Goal: Information Seeking & Learning: Find specific page/section

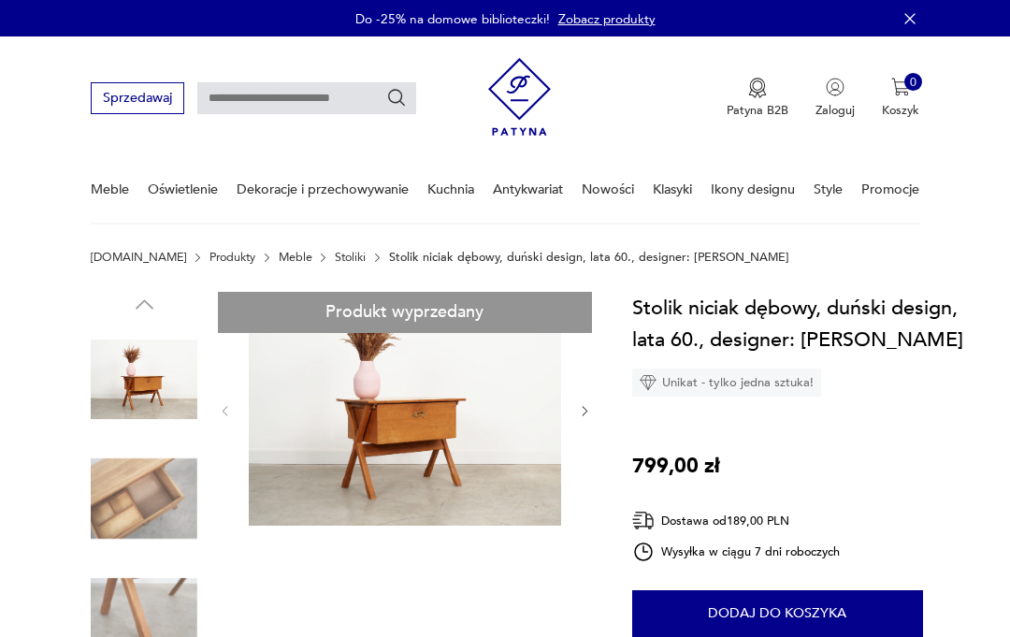
click at [260, 96] on input "text" at bounding box center [306, 98] width 219 height 32
type input "******"
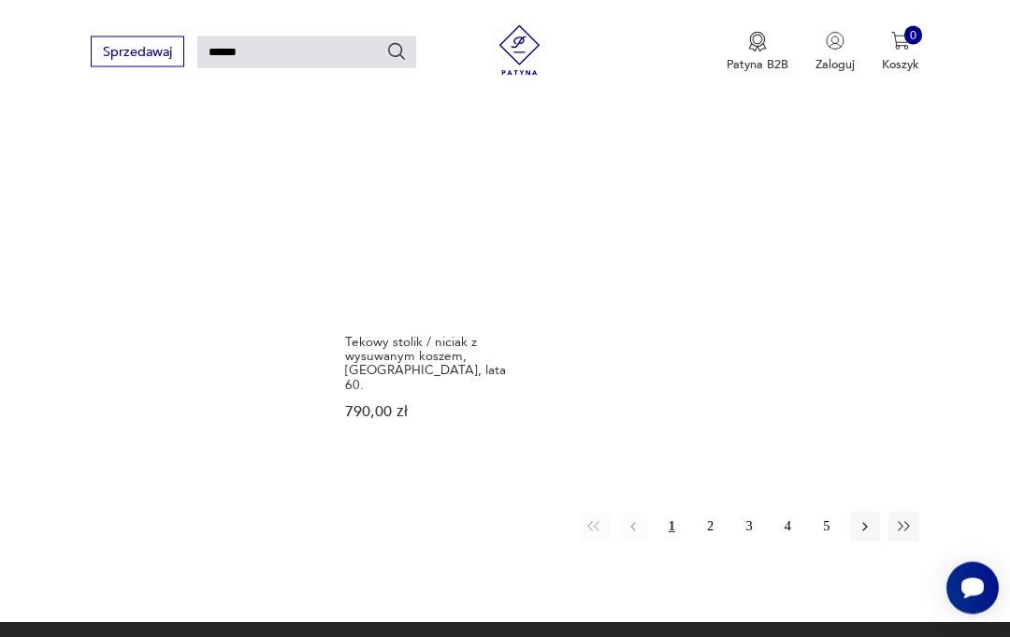
scroll to position [1871, 0]
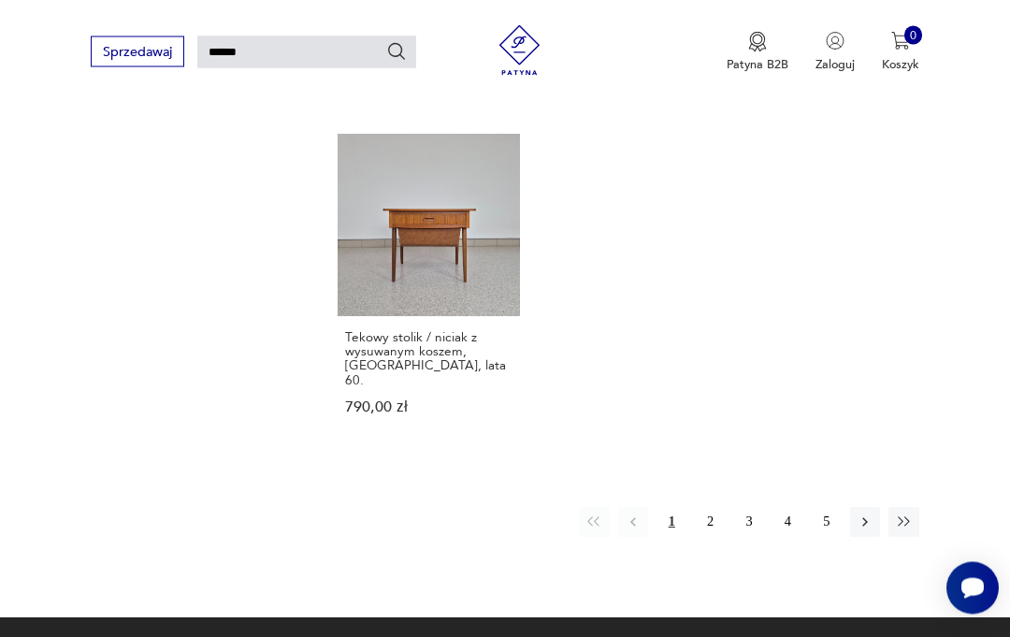
click at [710, 533] on button "2" at bounding box center [710, 523] width 30 height 30
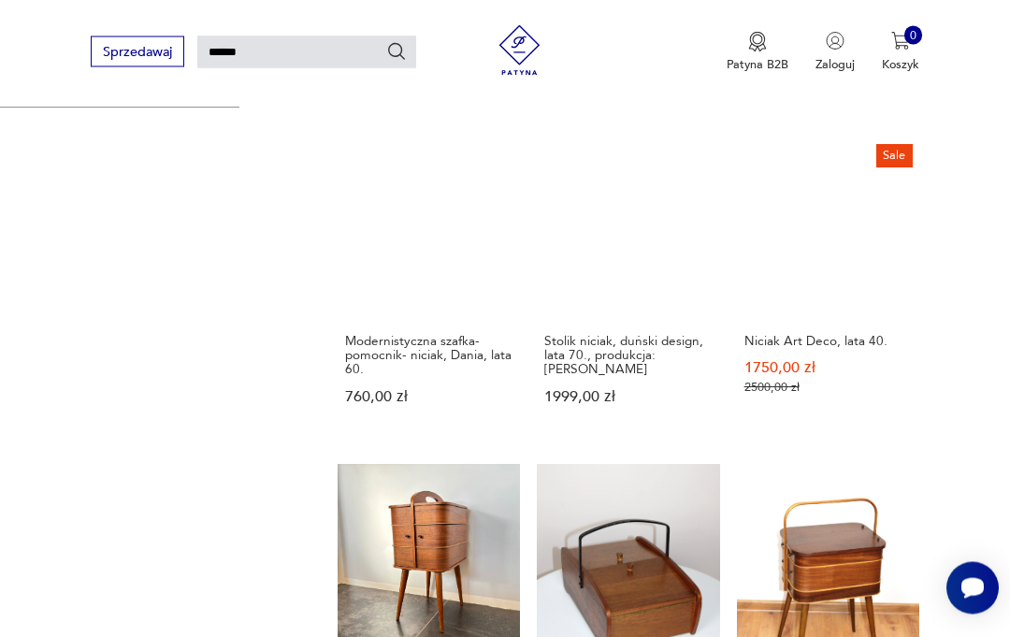
scroll to position [46, 0]
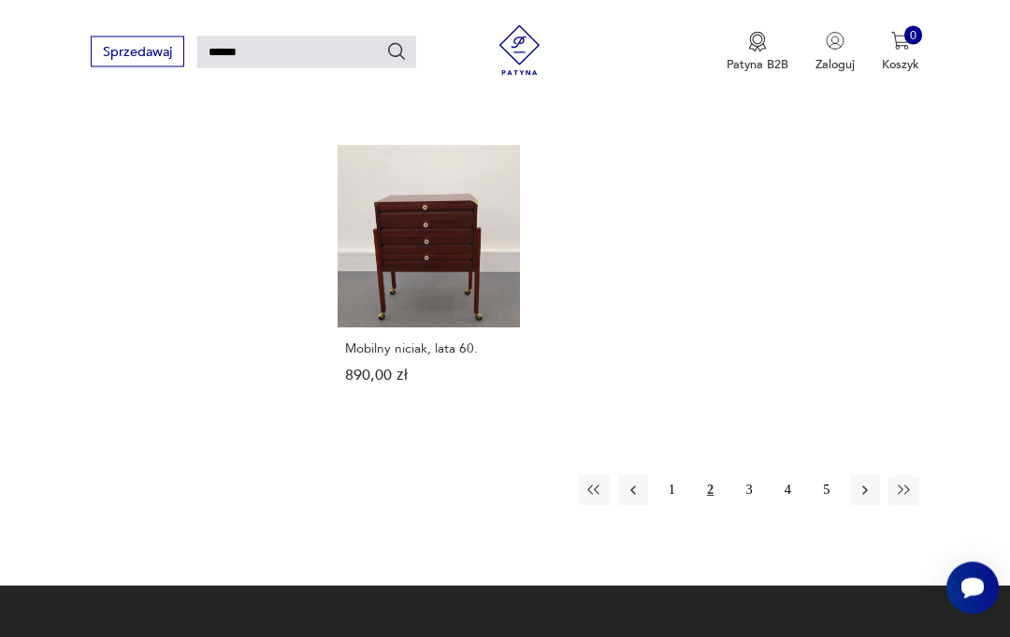
click at [747, 503] on button "3" at bounding box center [749, 491] width 30 height 30
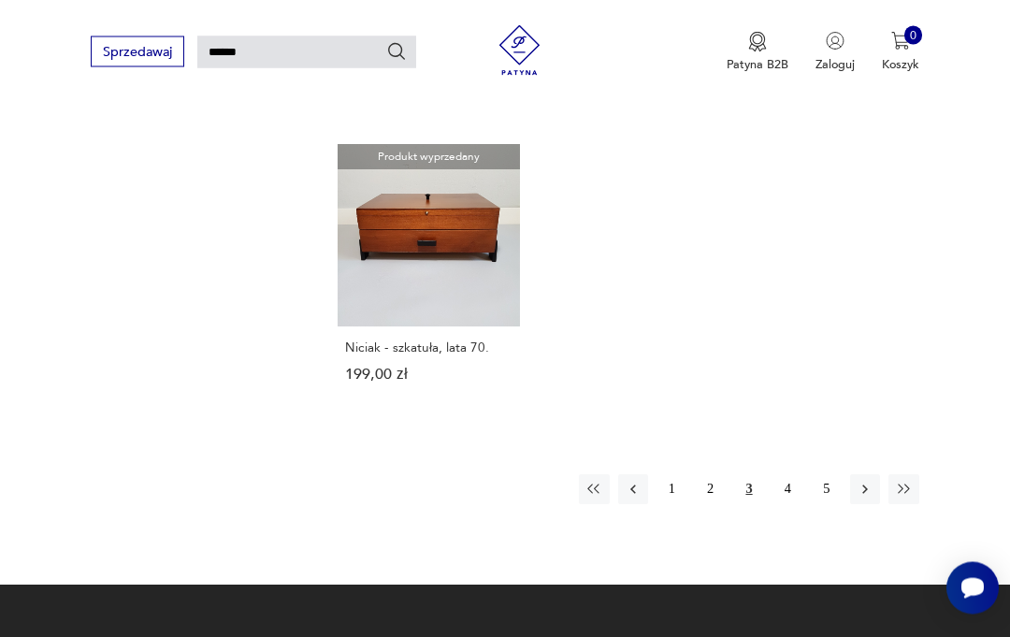
scroll to position [1839, 0]
click at [794, 504] on button "4" at bounding box center [787, 489] width 30 height 30
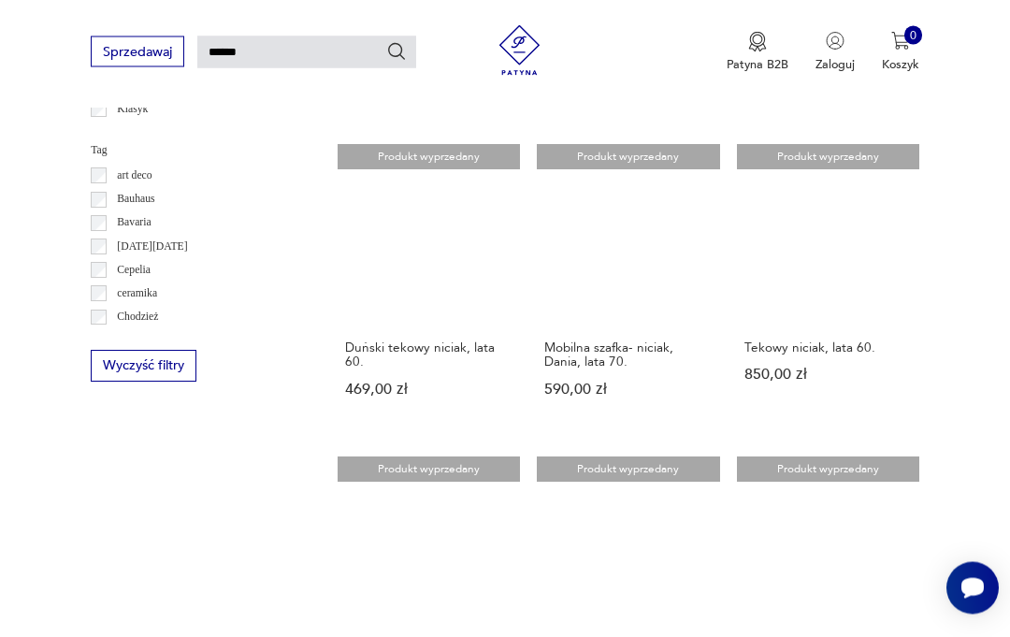
scroll to position [888, 0]
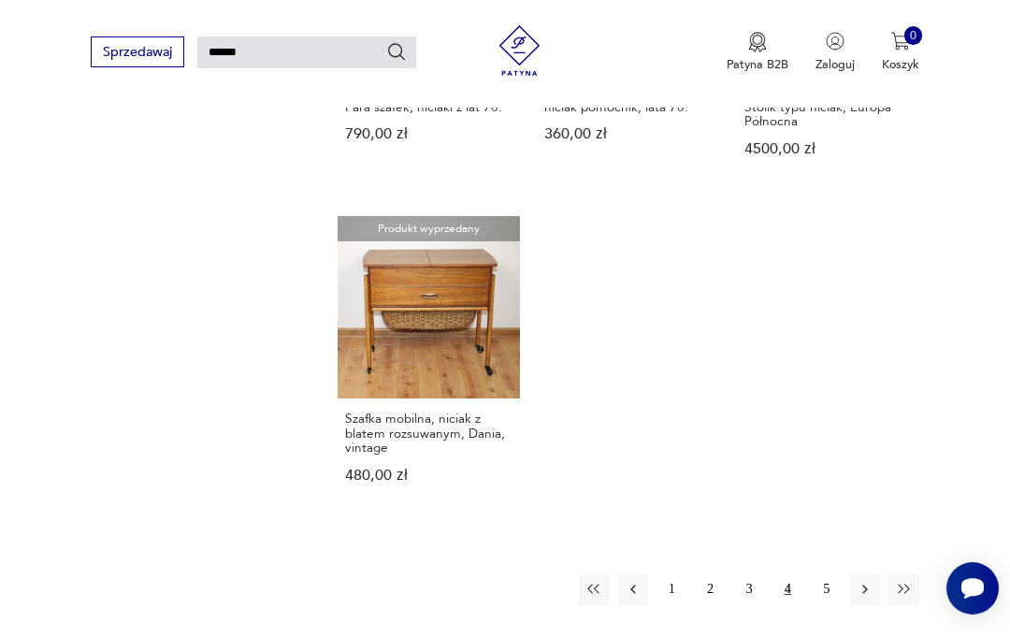
click at [405, 402] on link "Produkt wyprzedany Szafka mobilna, niciak z blatem rozsuwanym, Dania, vintage 4…" at bounding box center [429, 365] width 182 height 299
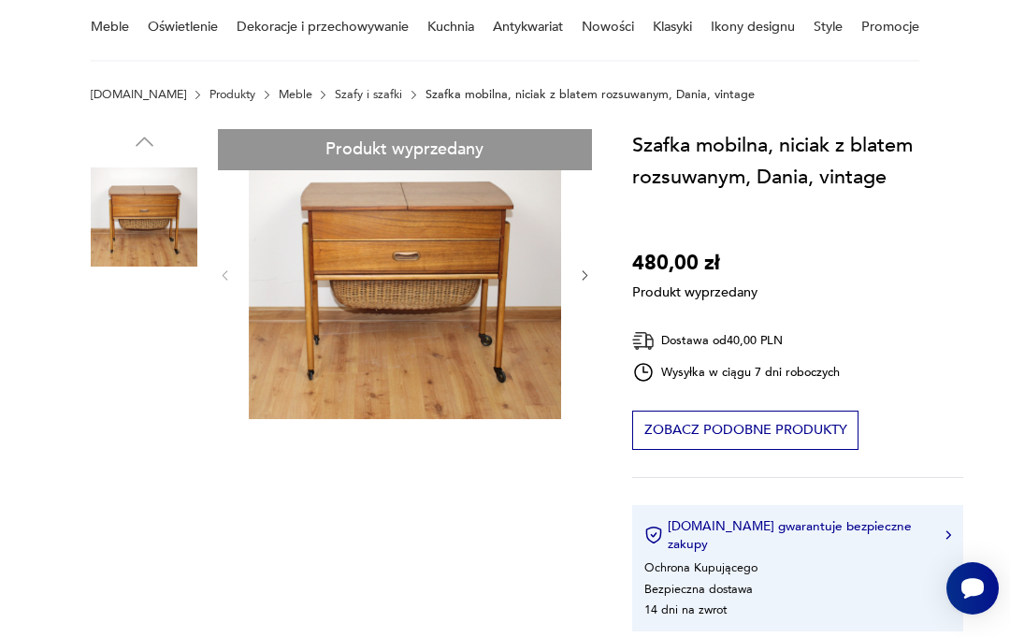
scroll to position [150, 0]
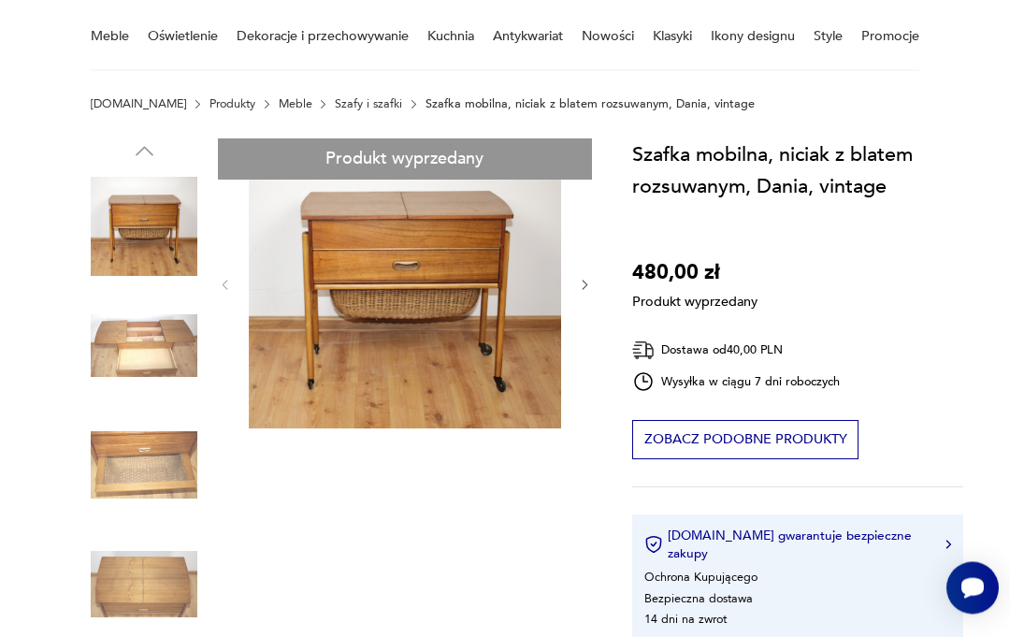
scroll to position [149, 0]
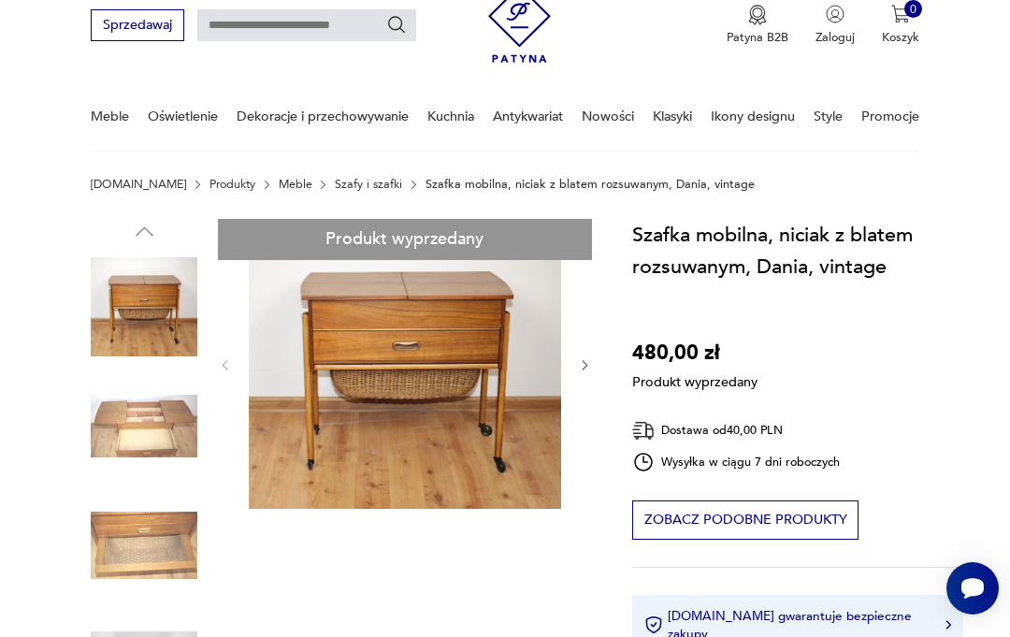
scroll to position [0, 0]
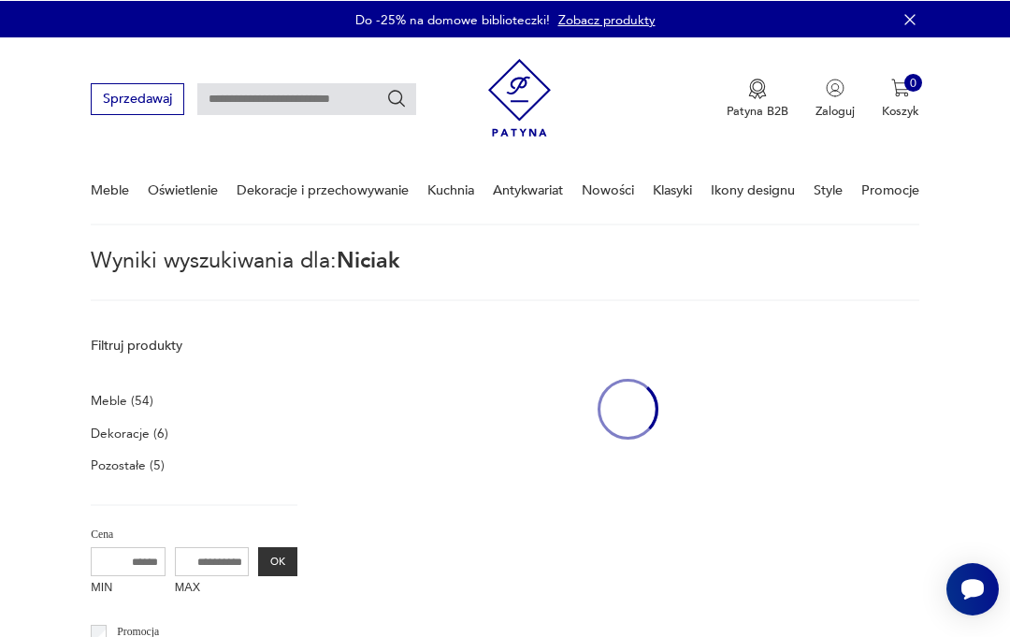
type input "******"
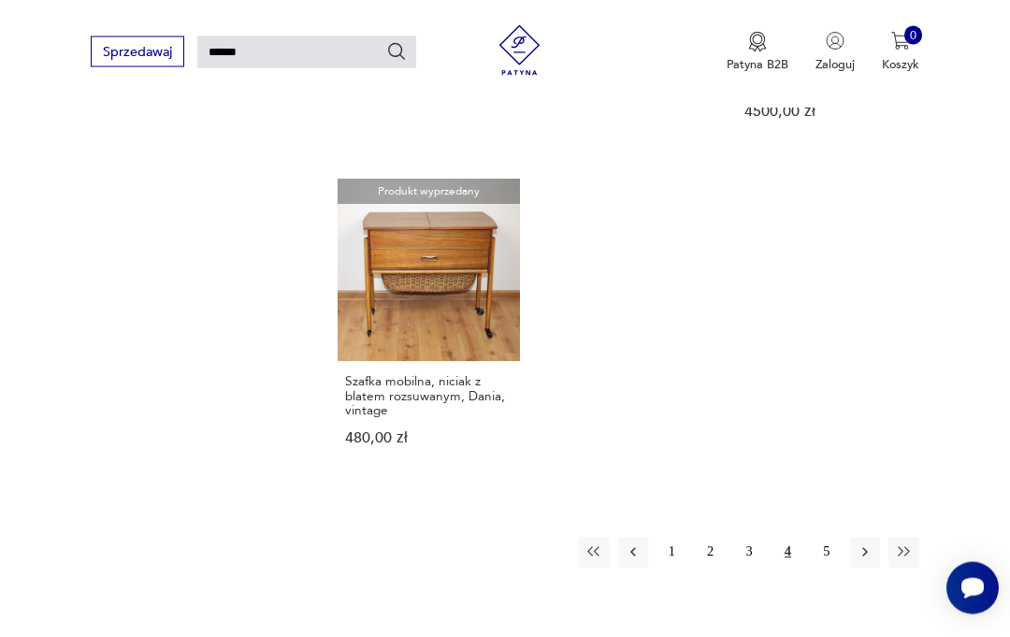
scroll to position [1813, 0]
click at [828, 567] on button "5" at bounding box center [827, 552] width 30 height 30
